Goal: Task Accomplishment & Management: Manage account settings

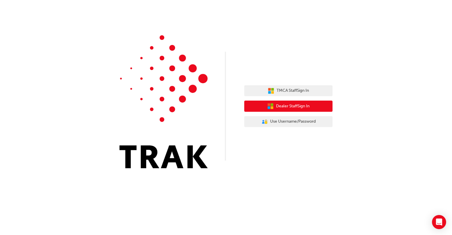
click at [281, 107] on span "Dealer Staff Sign In" at bounding box center [293, 106] width 34 height 7
click at [287, 108] on span "Dealer Staff Sign In" at bounding box center [293, 106] width 34 height 7
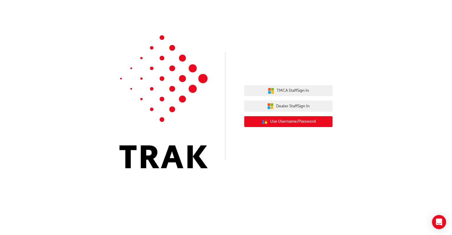
click at [299, 121] on span "Use Username/Password" at bounding box center [293, 121] width 46 height 7
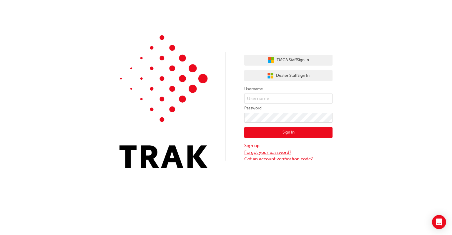
click at [280, 150] on link "Forgot your password?" at bounding box center [288, 152] width 88 height 7
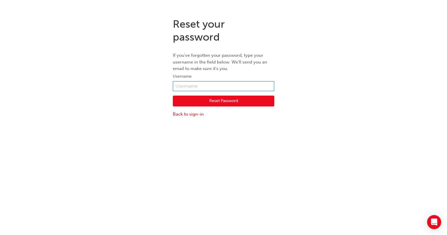
click at [200, 86] on input "text" at bounding box center [223, 86] width 101 height 10
type input "nick.bennett@northpoint.com.au"
click at [219, 101] on button "Reset Password" at bounding box center [223, 101] width 101 height 11
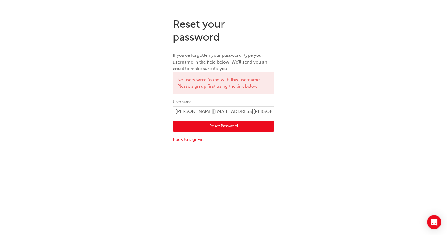
click at [219, 101] on label "Username" at bounding box center [223, 102] width 101 height 7
click at [198, 138] on link "Back to sign-in" at bounding box center [223, 139] width 101 height 7
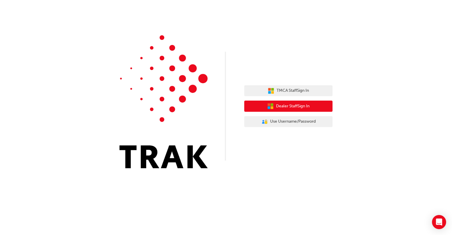
click at [276, 106] on span "Dealer Staff Sign In" at bounding box center [293, 106] width 34 height 7
click at [295, 106] on span "Dealer Staff Sign In" at bounding box center [293, 106] width 34 height 7
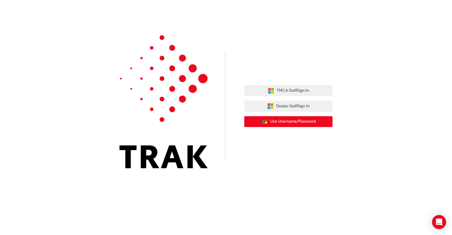
click at [286, 123] on span "Use Username/Password" at bounding box center [293, 121] width 46 height 7
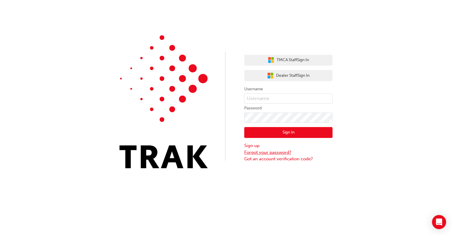
click at [260, 151] on link "Forgot your password?" at bounding box center [288, 152] width 88 height 7
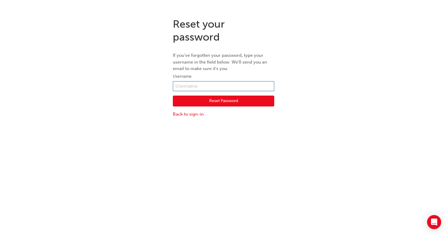
click at [192, 84] on input "text" at bounding box center [223, 86] width 101 height 10
type input "[PERSON_NAME].[PERSON_NAME]"
click at [220, 101] on button "Reset Password" at bounding box center [223, 101] width 101 height 11
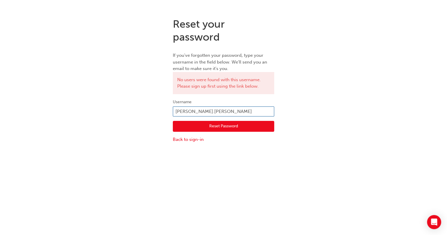
click at [192, 110] on input "[PERSON_NAME].[PERSON_NAME]" at bounding box center [223, 112] width 101 height 10
type input "[PERSON_NAME].[PERSON_NAME]"
click at [228, 127] on button "Reset Password" at bounding box center [223, 126] width 101 height 11
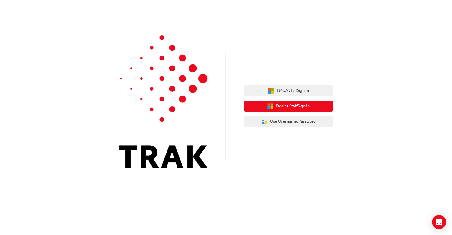
click at [297, 105] on span "Dealer Staff Sign In" at bounding box center [293, 106] width 34 height 7
click at [301, 105] on span "Dealer Staff Sign In" at bounding box center [293, 106] width 34 height 7
